Goal: Task Accomplishment & Management: Complete application form

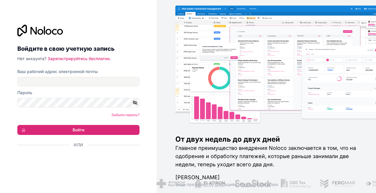
click at [333, 94] on img at bounding box center [295, 71] width 220 height 108
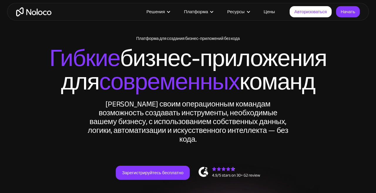
click at [348, 11] on font "Начать" at bounding box center [348, 12] width 14 height 8
click at [351, 14] on font "Начать" at bounding box center [348, 12] width 14 height 8
click at [354, 9] on font "Начать" at bounding box center [348, 12] width 14 height 8
click at [323, 13] on font "Авторизоваться" at bounding box center [311, 12] width 33 height 8
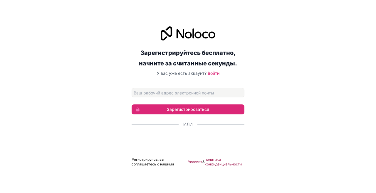
scroll to position [21, 0]
click at [151, 105] on button "Зарегистрироваться" at bounding box center [188, 110] width 113 height 10
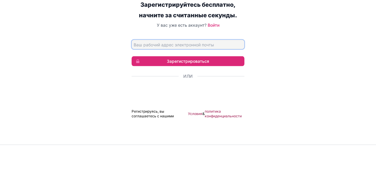
type input "hocubarovilez@gmail.com"
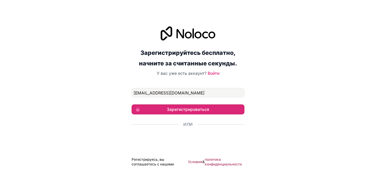
click at [236, 106] on button "Зарегистрироваться" at bounding box center [188, 110] width 113 height 10
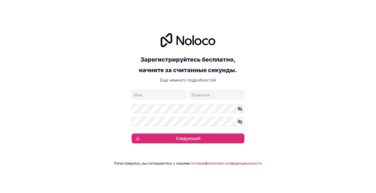
scroll to position [15, 0]
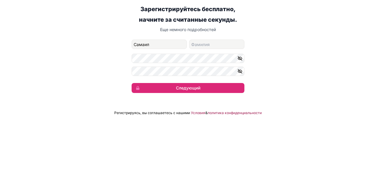
type input "Самаил"
click at [226, 95] on input "фамилия" at bounding box center [216, 95] width 55 height 9
type input "Ходзиев"
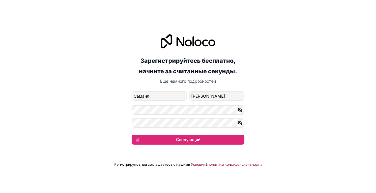
click at [241, 110] on icon "button" at bounding box center [240, 110] width 4 height 4
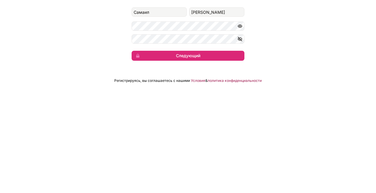
click at [242, 121] on icon "button" at bounding box center [240, 123] width 5 height 5
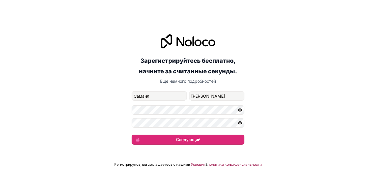
click at [230, 135] on button "Следующий" at bounding box center [188, 140] width 113 height 10
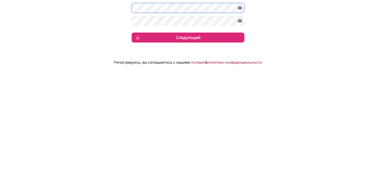
scroll to position [16, 0]
click at [156, 137] on button "Следующий" at bounding box center [188, 140] width 113 height 10
